Goal: Task Accomplishment & Management: Use online tool/utility

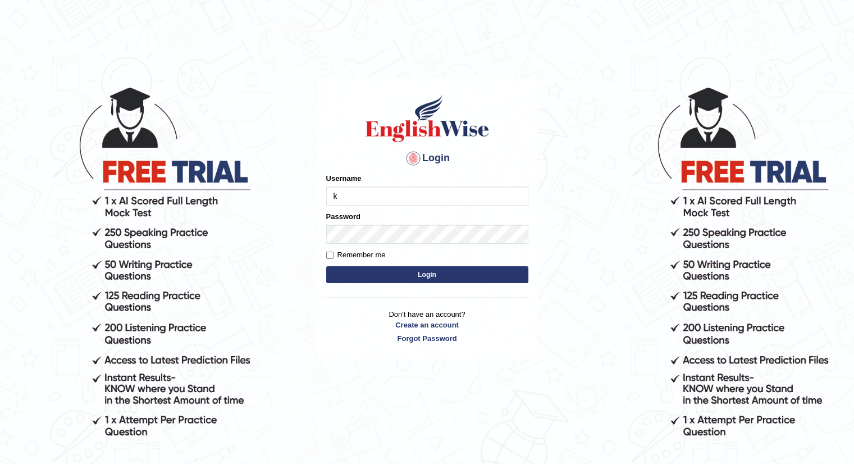
click at [443, 165] on h4 "Login" at bounding box center [427, 158] width 202 height 18
click at [417, 197] on input "k" at bounding box center [427, 195] width 202 height 19
type input "Kaubet"
click at [420, 272] on button "Login" at bounding box center [427, 274] width 202 height 17
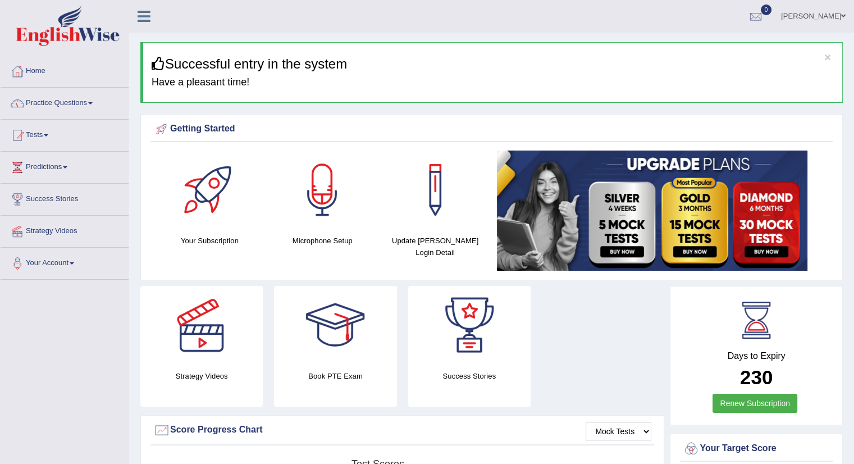
click at [95, 105] on link "Practice Questions" at bounding box center [65, 102] width 128 height 28
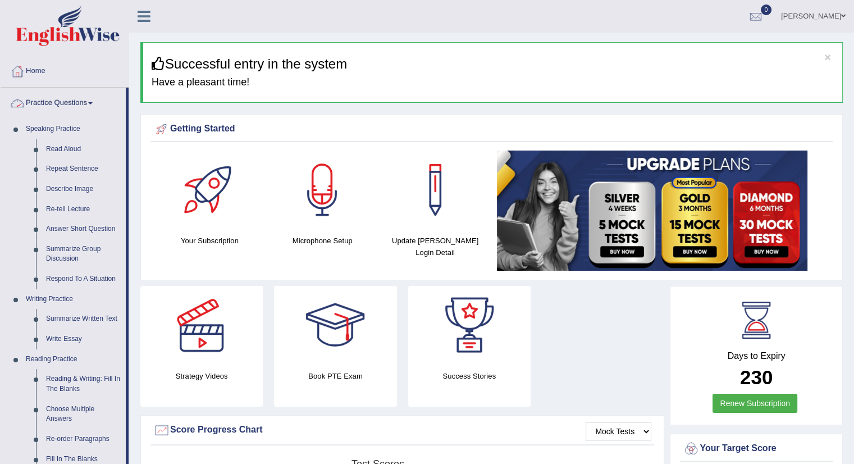
click at [205, 25] on div "[PERSON_NAME] Toggle navigation Username: Kaubet Access Type: Online Subscripti…" at bounding box center [491, 16] width 724 height 33
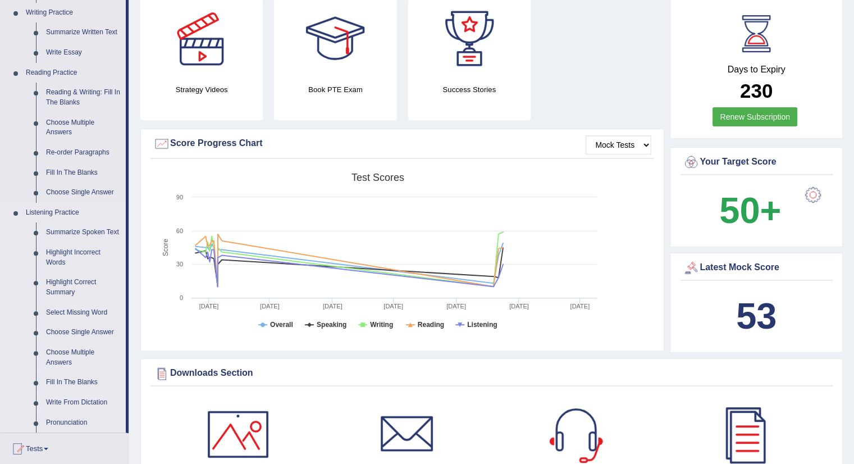
scroll to position [337, 0]
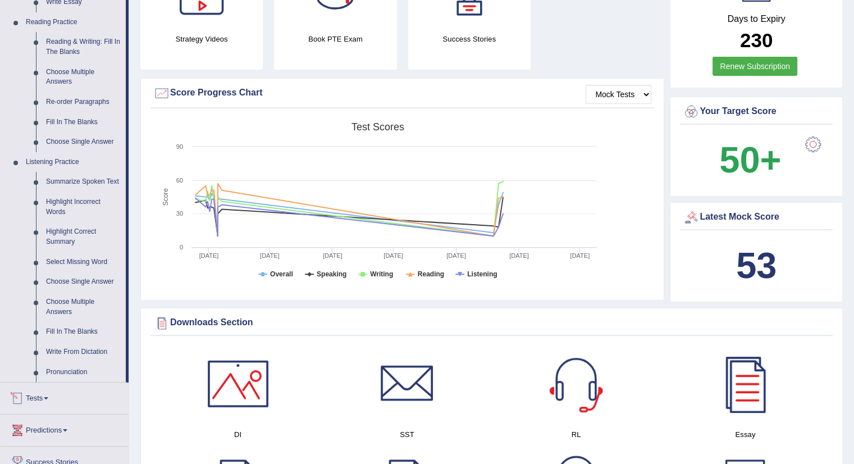
click at [49, 396] on link "Tests" at bounding box center [65, 396] width 128 height 28
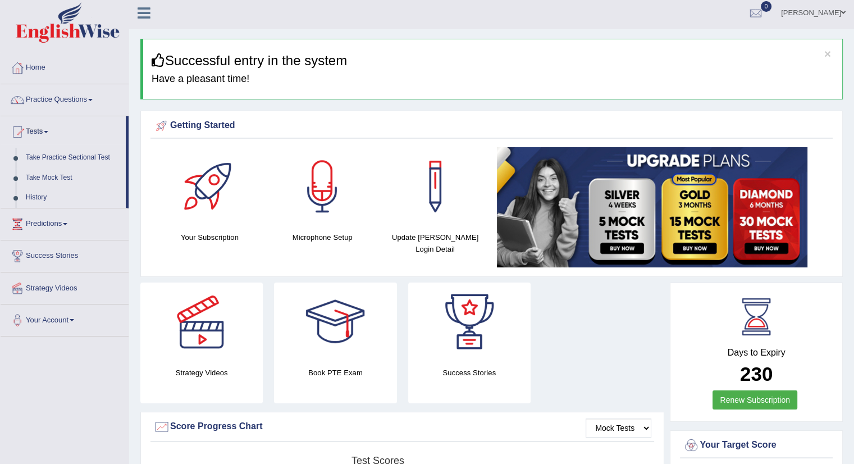
scroll to position [0, 0]
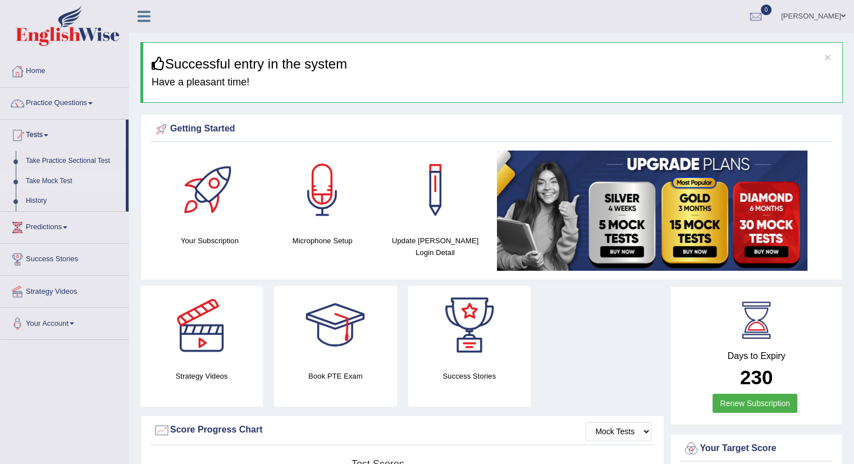
click at [48, 181] on link "Take Mock Test" at bounding box center [73, 181] width 105 height 20
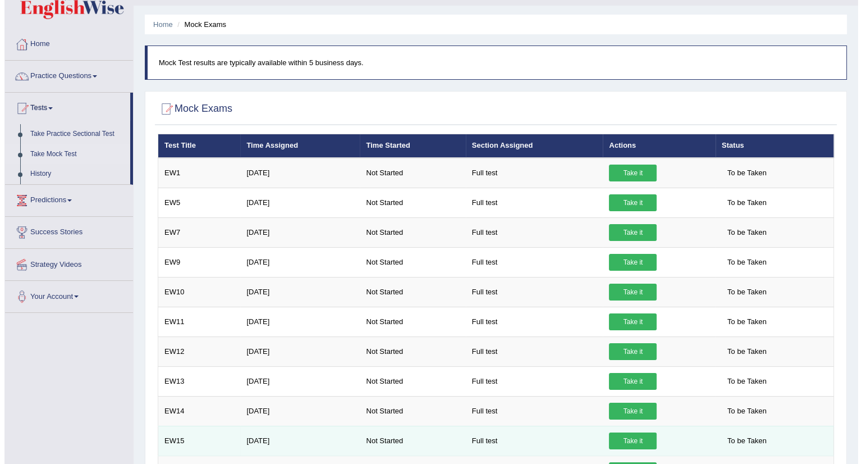
scroll to position [134, 0]
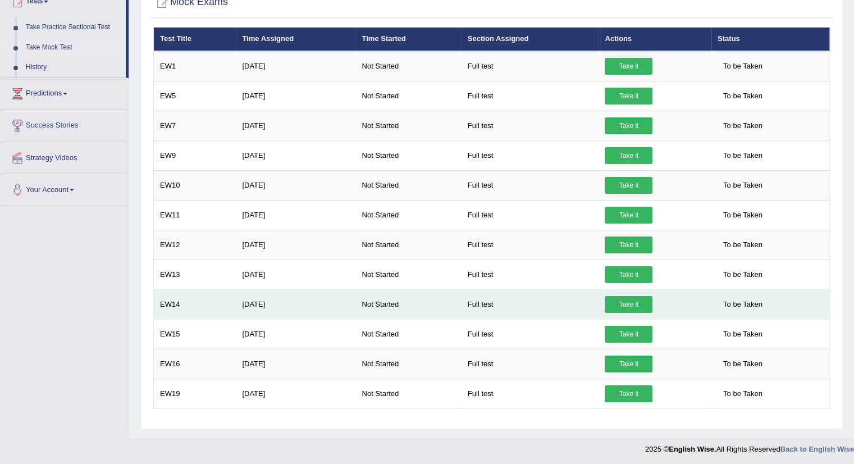
click at [620, 297] on link "Take it" at bounding box center [628, 304] width 48 height 17
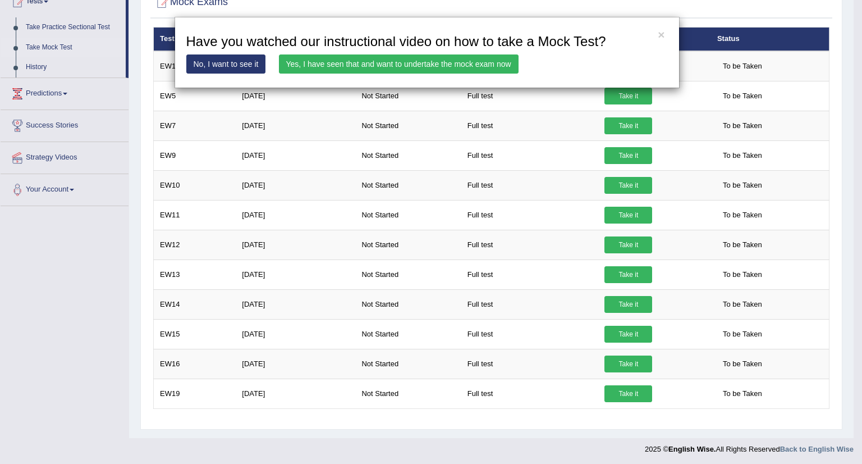
click at [426, 62] on link "Yes, I have seen that and want to undertake the mock exam now" at bounding box center [399, 63] width 240 height 19
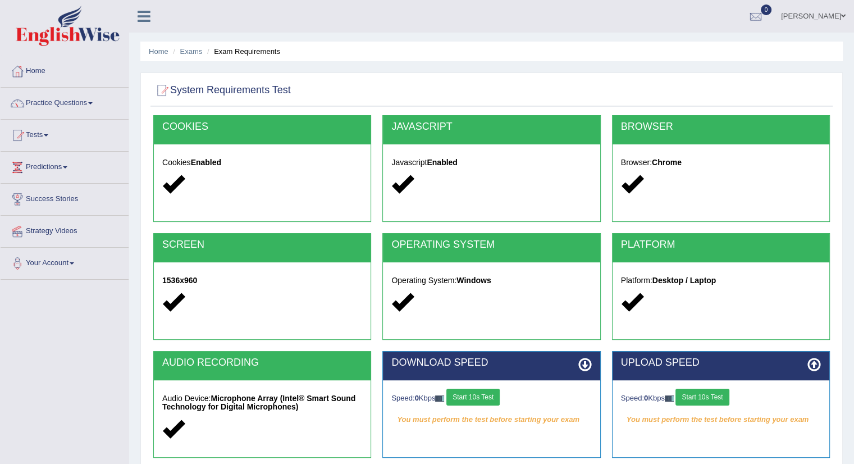
click at [491, 396] on button "Start 10s Test" at bounding box center [472, 396] width 53 height 17
click at [705, 397] on div "Speed: 0 Kbps Start 10s Test" at bounding box center [721, 398] width 200 height 20
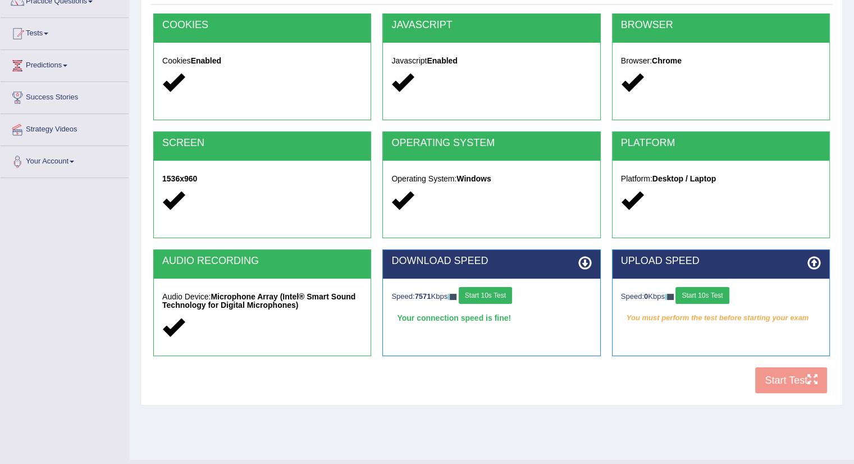
scroll to position [112, 0]
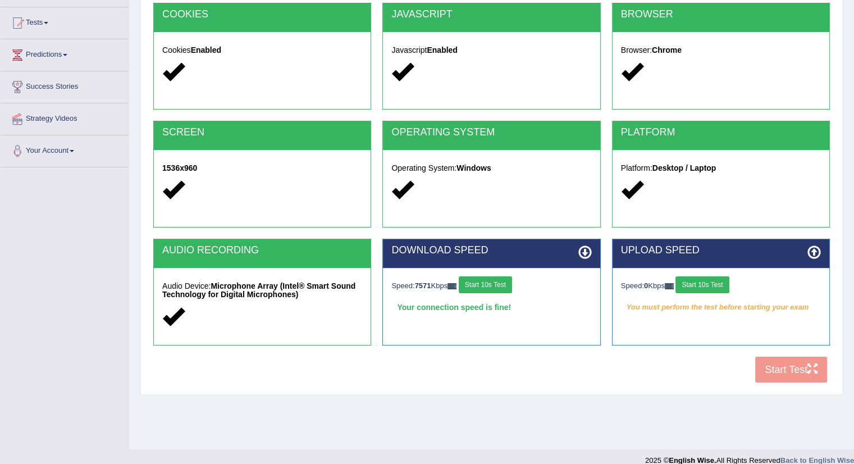
click at [718, 279] on button "Start 10s Test" at bounding box center [701, 284] width 53 height 17
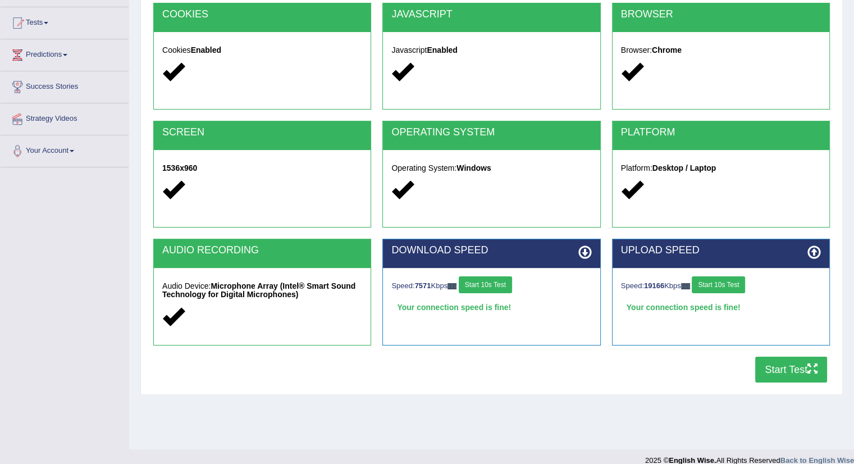
click at [790, 362] on button "Start Test" at bounding box center [791, 369] width 72 height 26
